Goal: Information Seeking & Learning: Learn about a topic

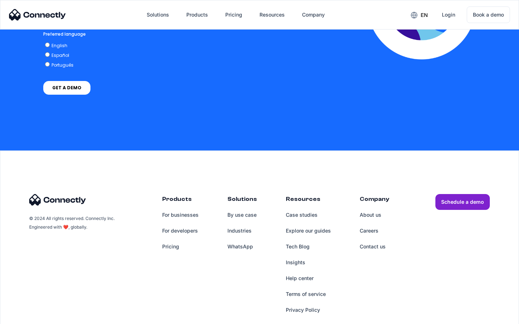
scroll to position [1590, 0]
